Goal: Navigation & Orientation: Find specific page/section

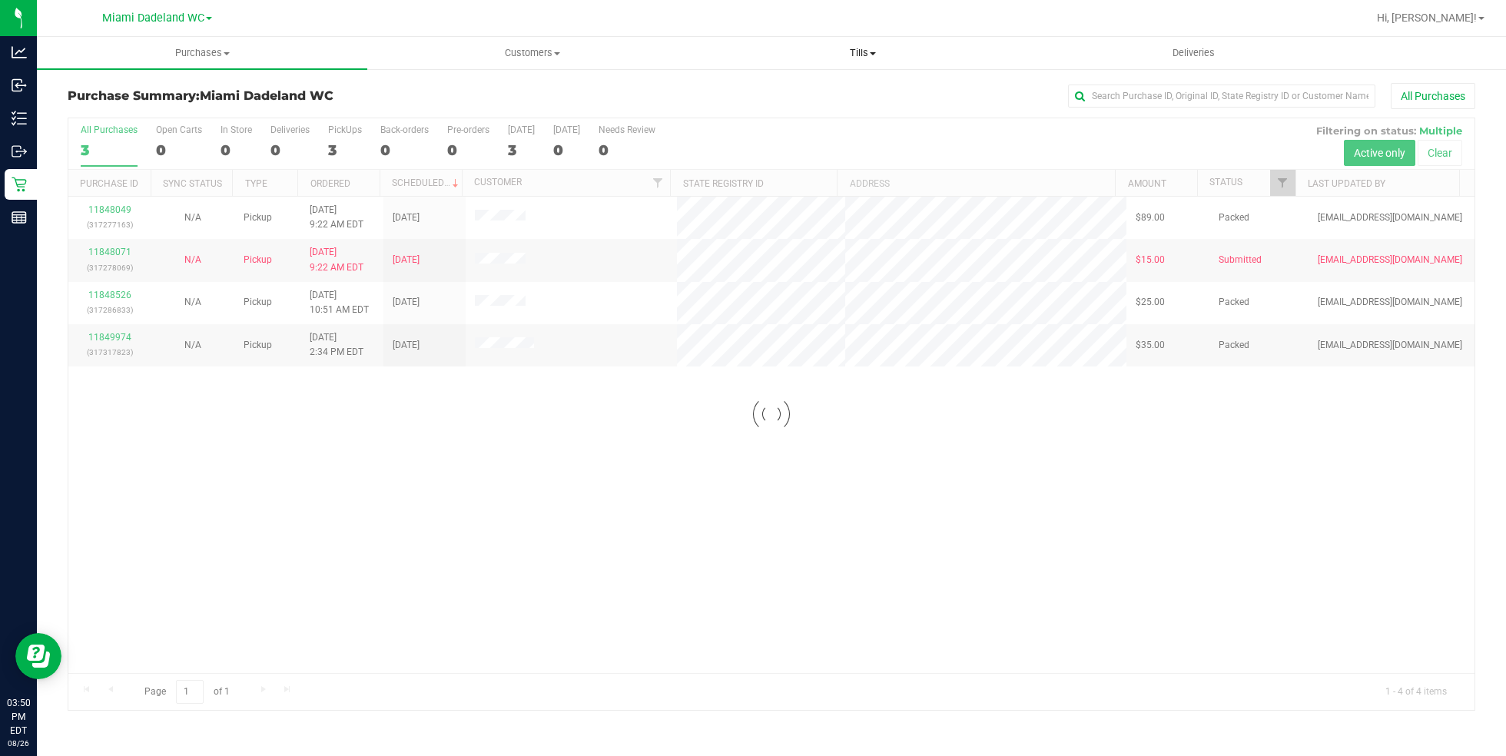
click at [861, 45] on uib-tab-heading "Tills Manage tills Reconcile e-payments" at bounding box center [863, 53] width 329 height 31
click at [861, 98] on li "Manage tills" at bounding box center [863, 93] width 330 height 18
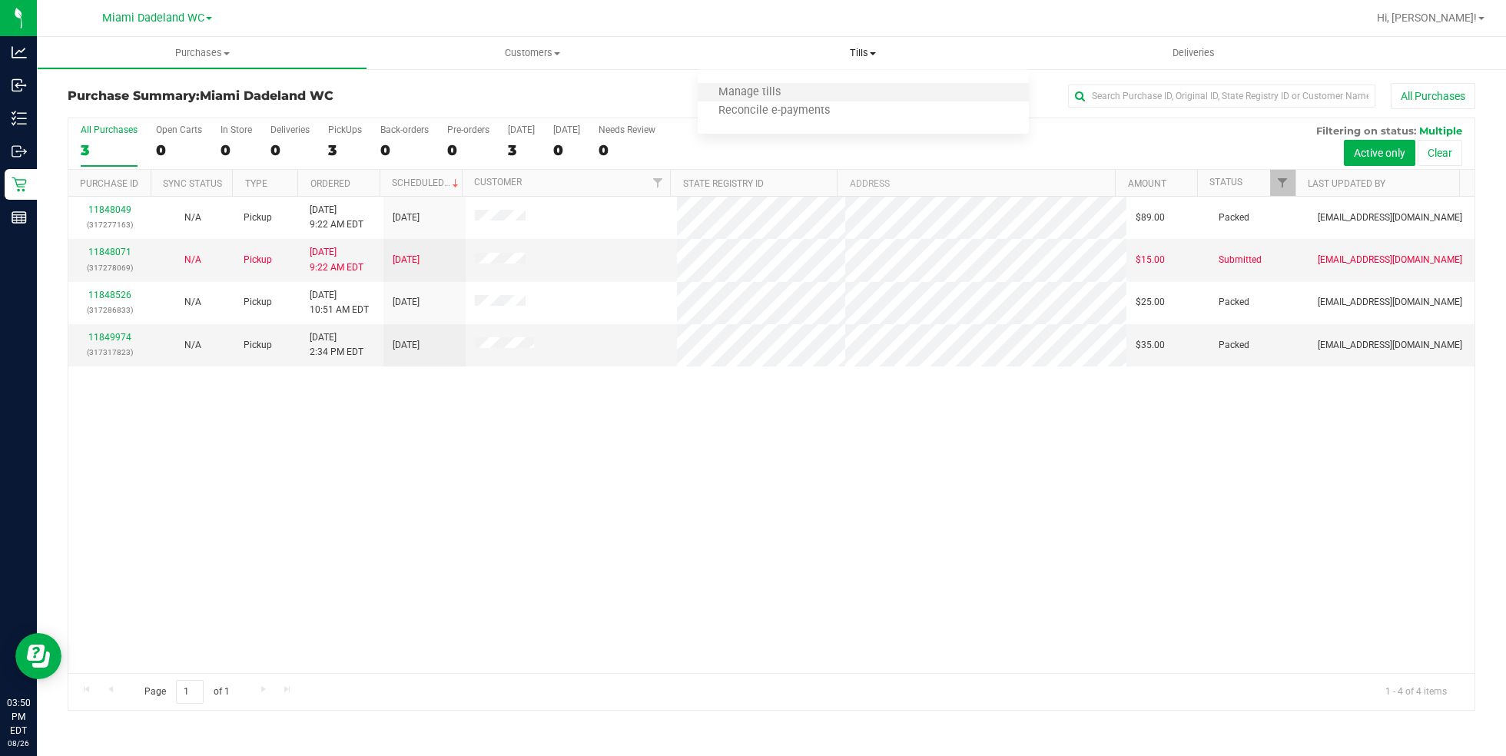
click at [861, 98] on li "Manage tills" at bounding box center [863, 93] width 330 height 18
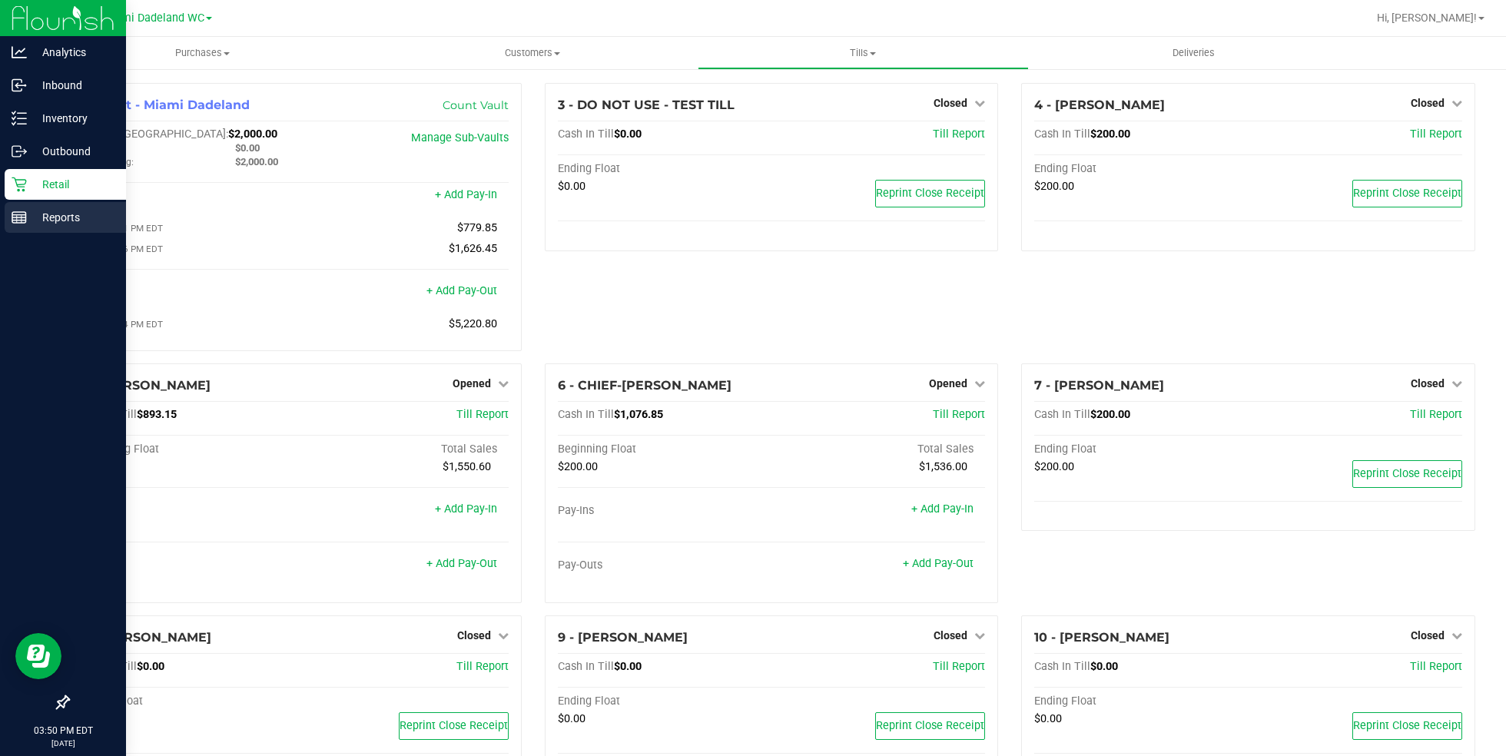
click at [71, 217] on p "Reports" at bounding box center [73, 217] width 92 height 18
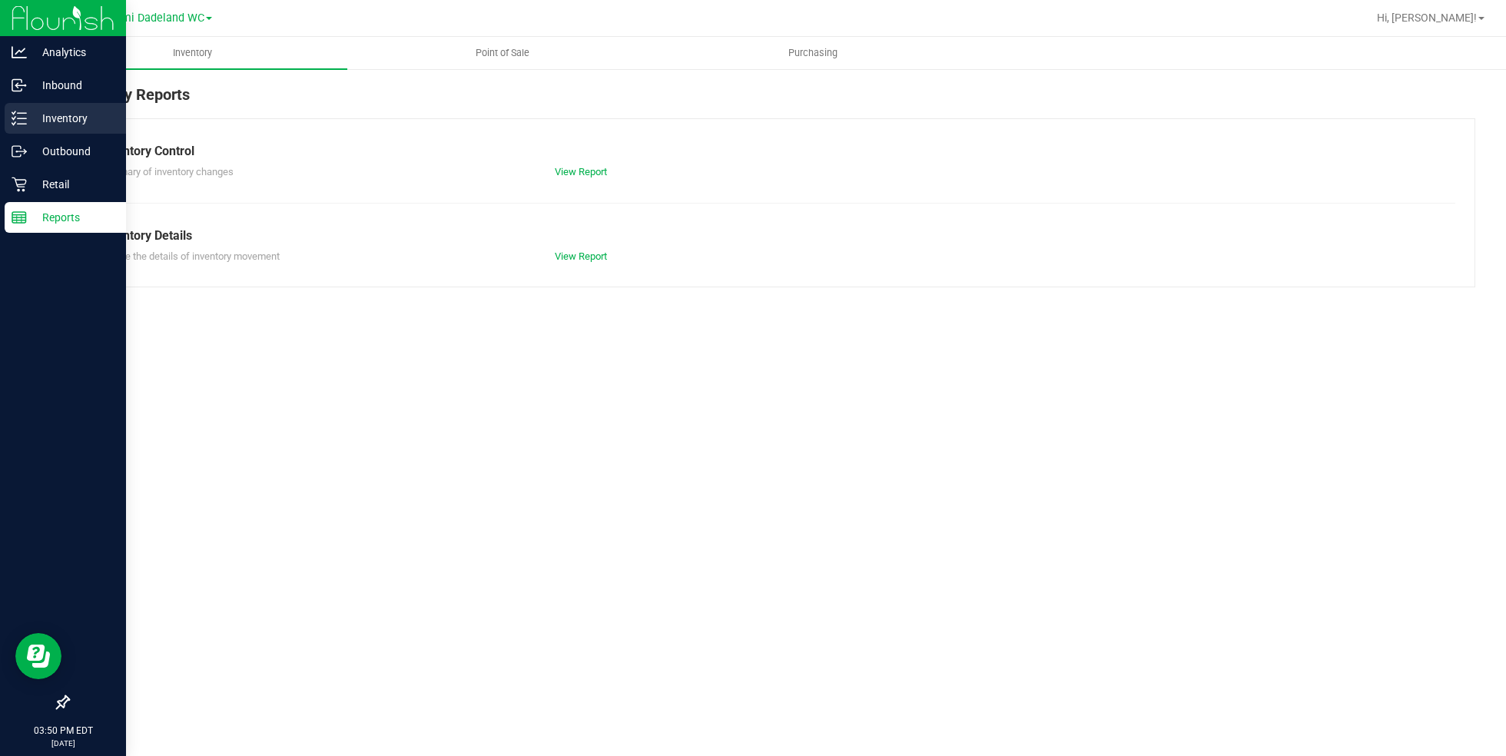
click at [10, 112] on div "Inventory" at bounding box center [65, 118] width 121 height 31
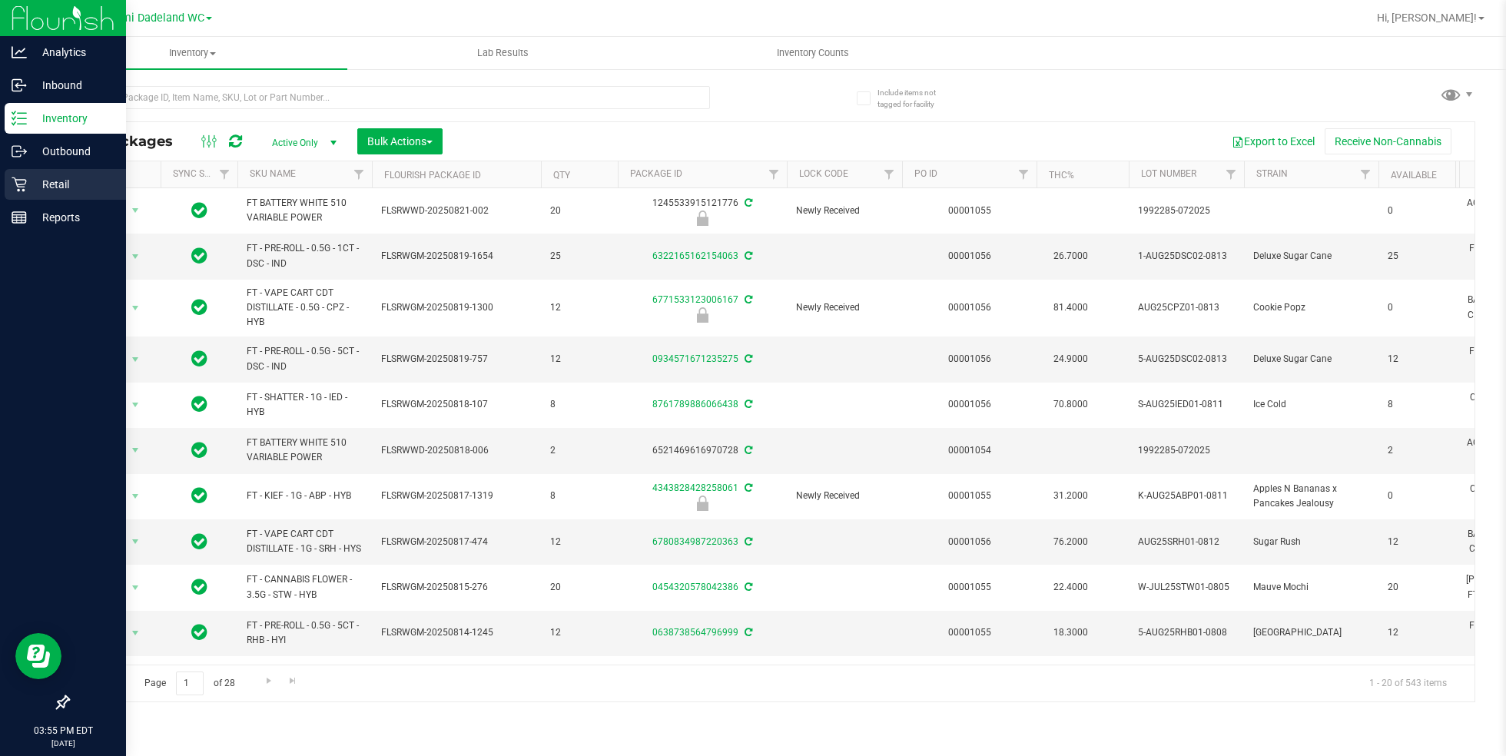
click at [36, 195] on div "Retail" at bounding box center [65, 184] width 121 height 31
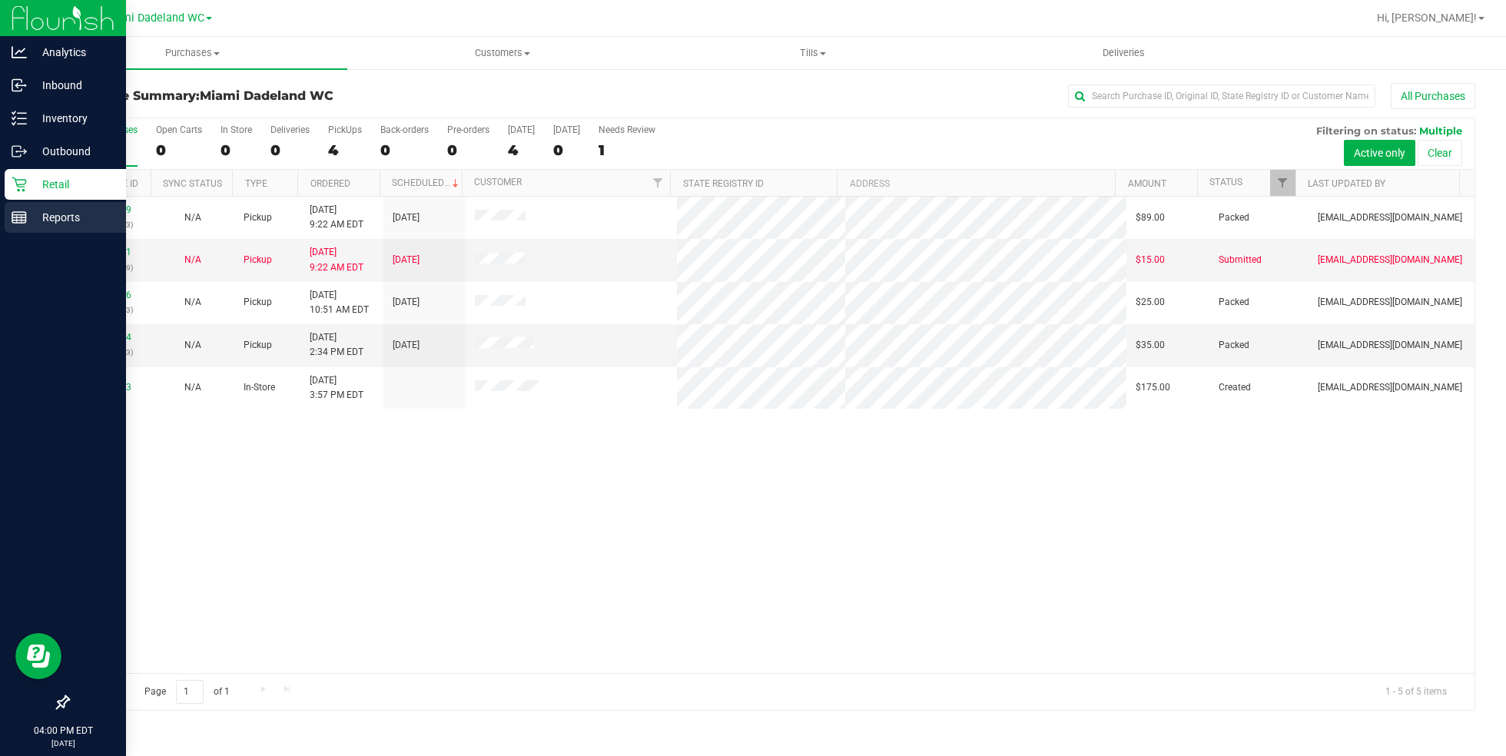
click at [75, 227] on div "Reports" at bounding box center [65, 217] width 121 height 31
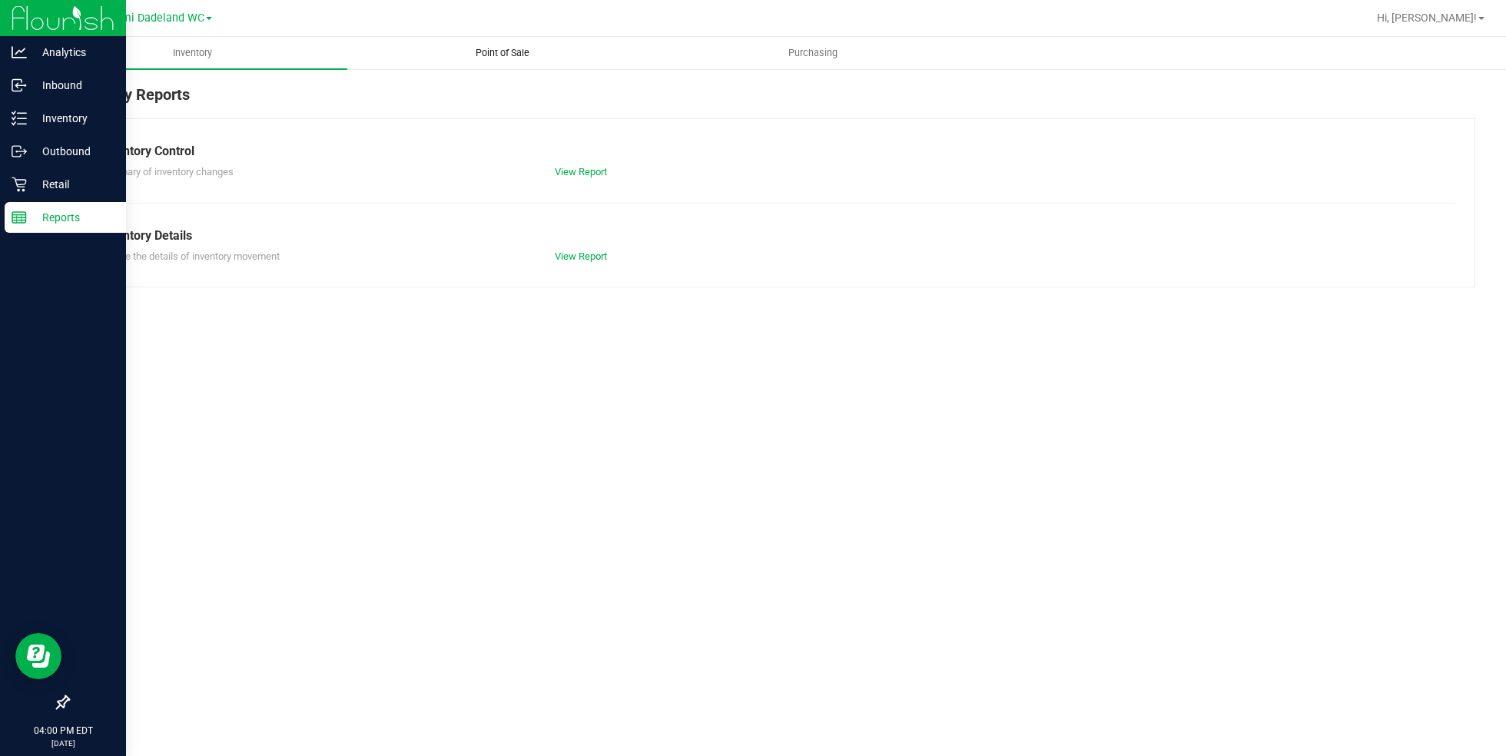
click at [526, 53] on span "Point of Sale" at bounding box center [502, 53] width 95 height 14
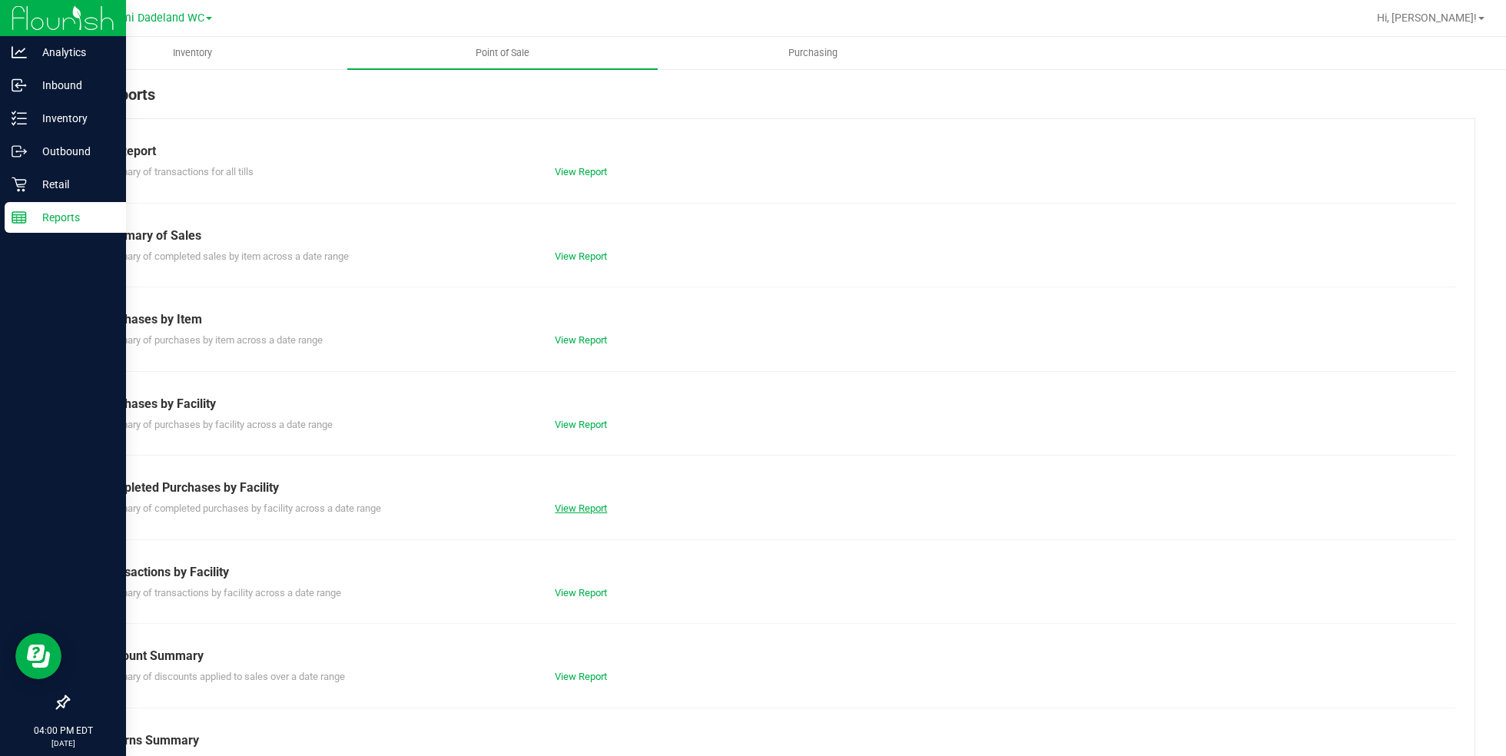
click at [555, 503] on link "View Report" at bounding box center [581, 509] width 52 height 12
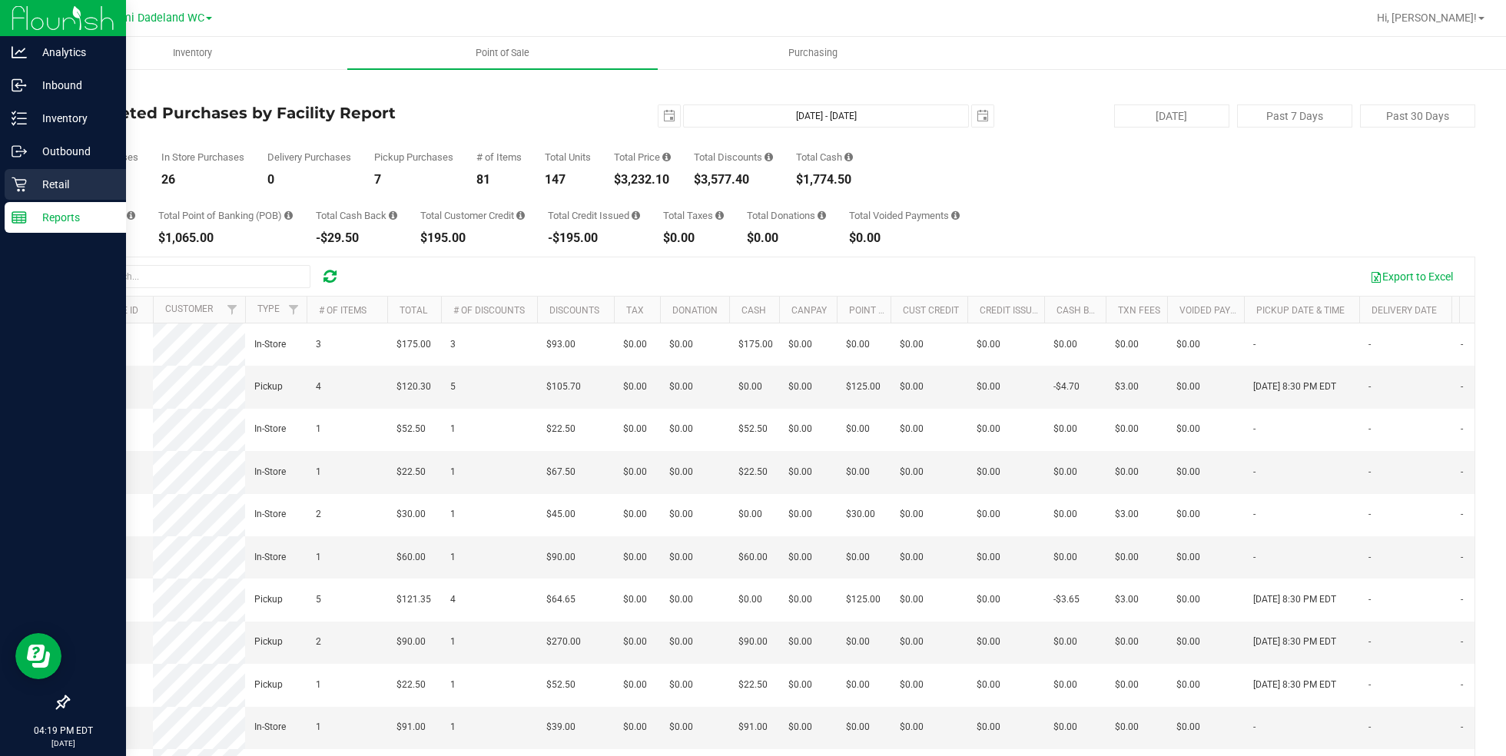
click at [58, 182] on p "Retail" at bounding box center [73, 184] width 92 height 18
